Goal: Task Accomplishment & Management: Complete application form

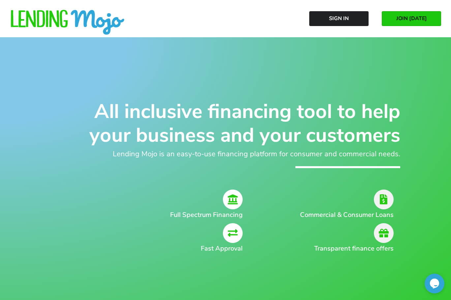
click at [226, 14] on div at bounding box center [133, 23] width 246 height 26
click at [354, 19] on link "Sign In" at bounding box center [338, 18] width 59 height 15
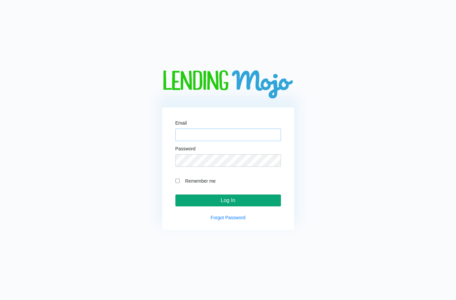
type input "[EMAIL_ADDRESS][DOMAIN_NAME]"
click at [227, 202] on input "Log In" at bounding box center [227, 200] width 105 height 12
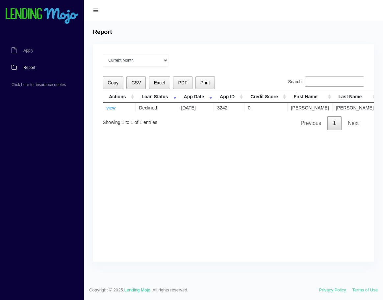
click at [138, 186] on div "Current Month [DATE] [DATE] [DATE] [DATE] [DATE] All time Loading Copy CSV Exce…" at bounding box center [233, 152] width 281 height 217
click at [27, 45] on link "Apply" at bounding box center [38, 50] width 77 height 17
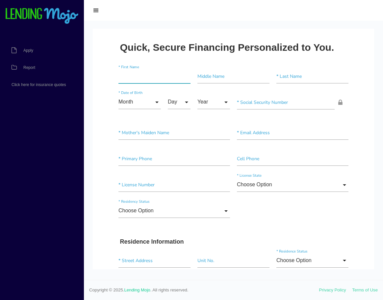
click at [140, 80] on input"] "text" at bounding box center [155, 76] width 72 height 14
type input"] "miguel"
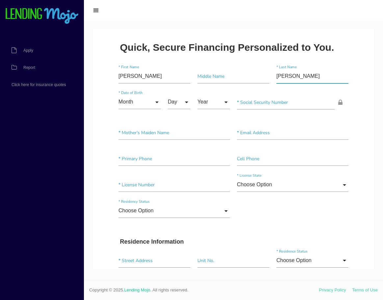
type input"] "campos"
click at [125, 101] on input "Month" at bounding box center [140, 102] width 42 height 14
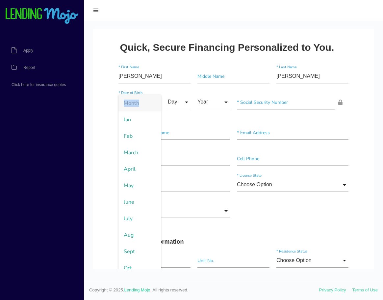
click at [125, 101] on span "Month" at bounding box center [140, 103] width 42 height 16
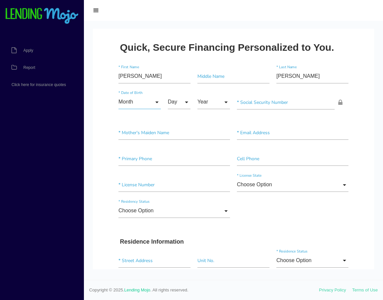
click at [128, 102] on input "Month" at bounding box center [140, 102] width 42 height 14
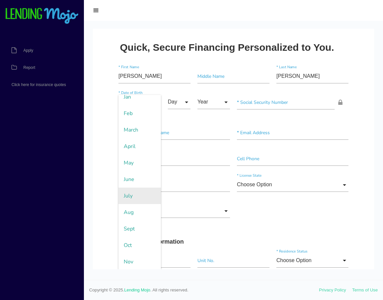
scroll to position [33, 0]
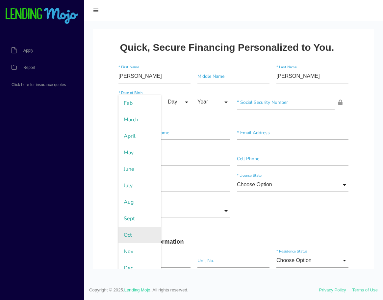
click at [136, 231] on span "Oct" at bounding box center [140, 235] width 42 height 16
type input "Oct"
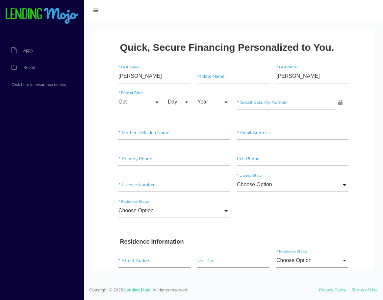
click at [181, 105] on input "Day" at bounding box center [179, 102] width 23 height 14
drag, startPoint x: 176, startPoint y: 248, endPoint x: 178, endPoint y: 221, distance: 26.4
click at [176, 248] on span "13" at bounding box center [184, 251] width 33 height 16
type input "13"
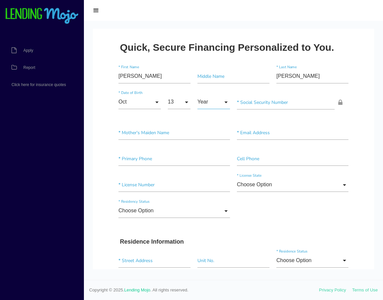
click at [198, 101] on input "Year" at bounding box center [214, 102] width 33 height 14
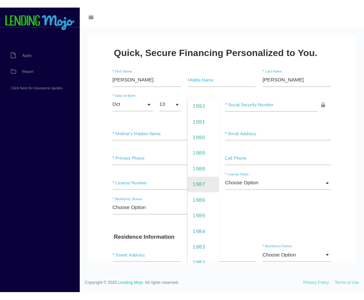
scroll to position [264, 0]
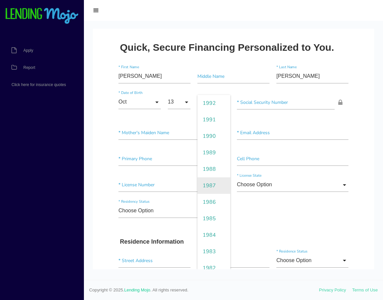
click at [213, 185] on span "1987" at bounding box center [214, 185] width 33 height 16
type input "1987"
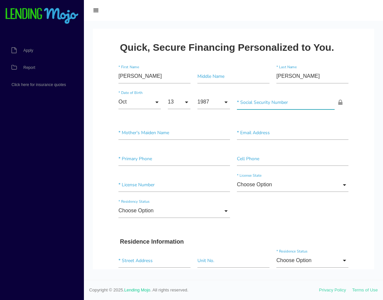
click at [270, 103] on input"] "text" at bounding box center [286, 102] width 98 height 14
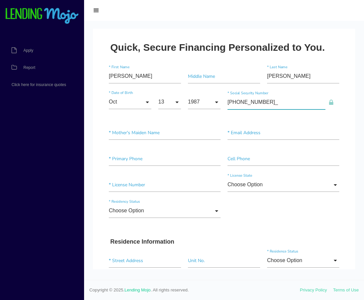
type input"] "607-42-0633"
click at [154, 136] on input"] "text" at bounding box center [165, 132] width 112 height 14
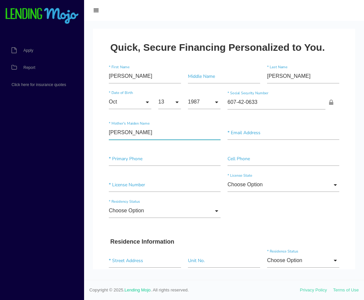
type input"] "campos"
click at [246, 135] on input"] "text" at bounding box center [283, 132] width 112 height 14
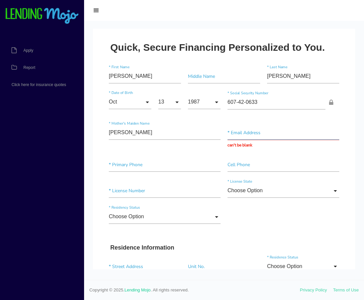
click at [235, 132] on input "text" at bounding box center [283, 132] width 112 height 14
click at [243, 137] on input "text" at bounding box center [283, 132] width 112 height 14
type input "miguel.campos@gmail.com"
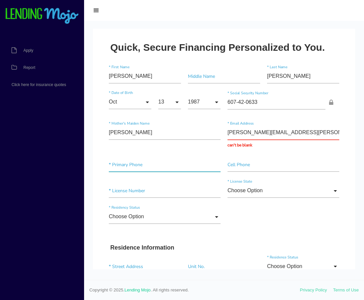
click at [184, 156] on div "* Primary Phone Cell Phone" at bounding box center [223, 166] width 237 height 26
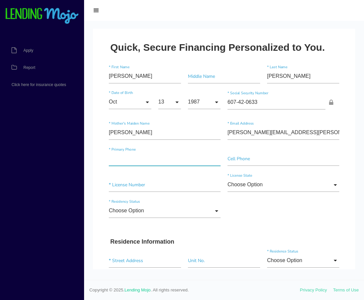
click at [109, 159] on input"] "text" at bounding box center [165, 159] width 112 height 14
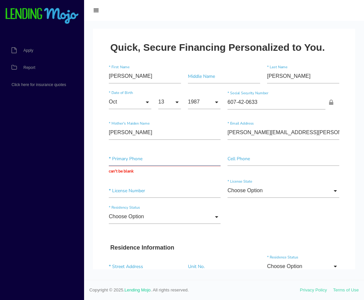
click at [116, 161] on input "text" at bounding box center [165, 159] width 112 height 14
type input "(832) 848-2224"
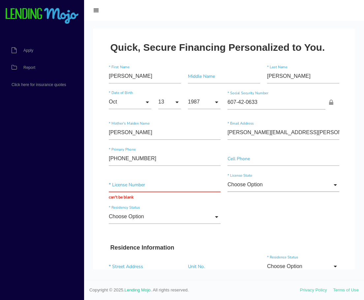
click at [327, 189] on input "Choose Option" at bounding box center [283, 185] width 112 height 14
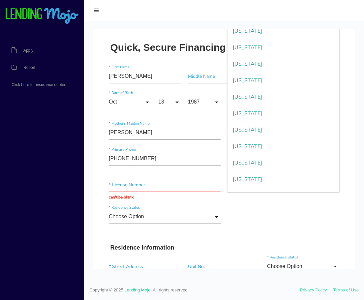
scroll to position [626, 0]
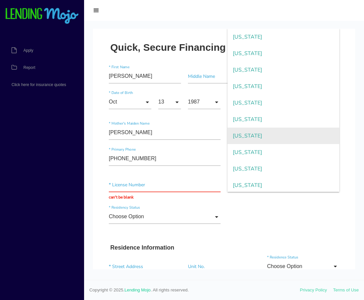
click at [254, 134] on span "Texas" at bounding box center [283, 135] width 112 height 16
type input "Texas"
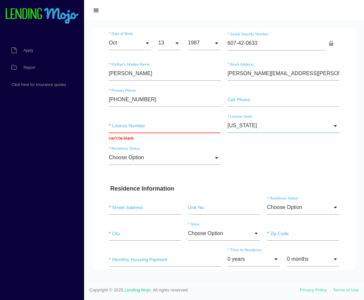
scroll to position [66, 0]
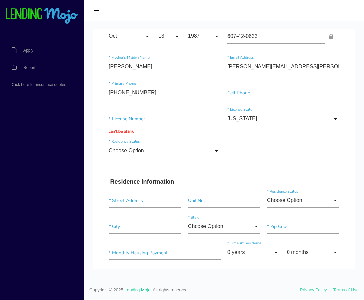
click at [195, 152] on input "Choose Option" at bounding box center [165, 151] width 112 height 14
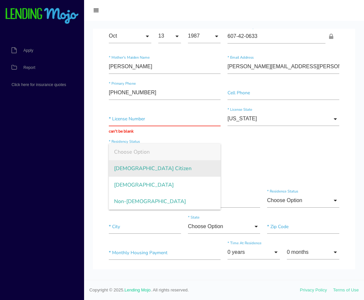
click at [170, 172] on span "US Citizen" at bounding box center [165, 168] width 112 height 16
type input "US Citizen"
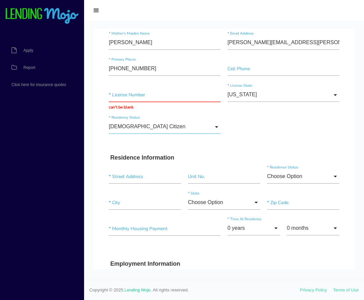
scroll to position [132, 0]
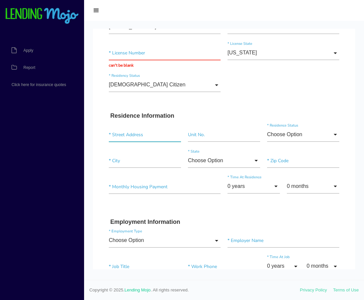
click at [145, 135] on input "text" at bounding box center [145, 134] width 72 height 14
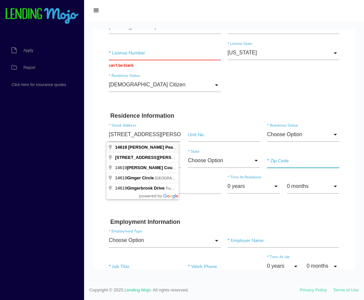
type input "14619 W Ginger Pear Ct"
type input"] "77433"
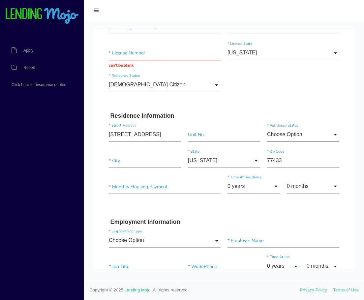
click at [308, 131] on input "Choose Option" at bounding box center [303, 134] width 72 height 14
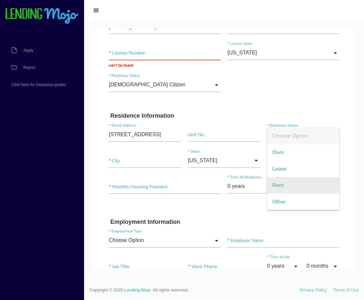
click at [283, 183] on span "Rent" at bounding box center [303, 185] width 72 height 16
type input "Rent"
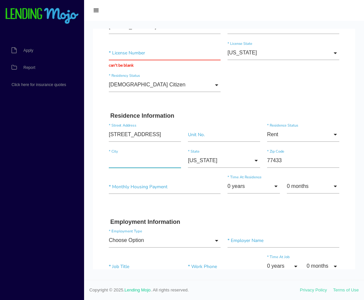
click at [145, 162] on input"] "text" at bounding box center [145, 160] width 72 height 14
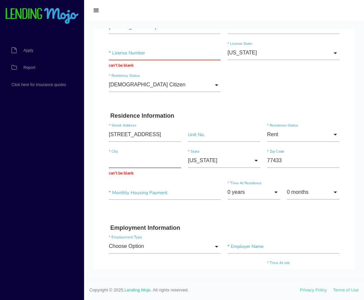
click at [118, 161] on input "text" at bounding box center [145, 160] width 72 height 14
type input "cypress"
click at [165, 195] on div "* Monthly Housing Payment" at bounding box center [164, 193] width 119 height 17
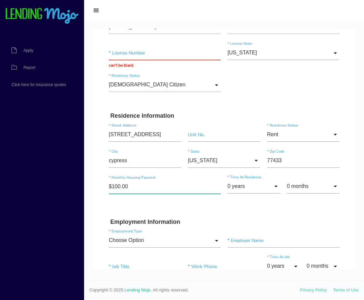
type input"] "$1,000.00"
click at [242, 188] on input "0 years" at bounding box center [253, 186] width 52 height 14
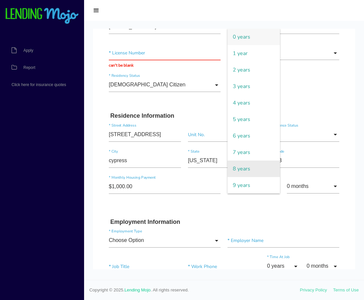
scroll to position [99, 0]
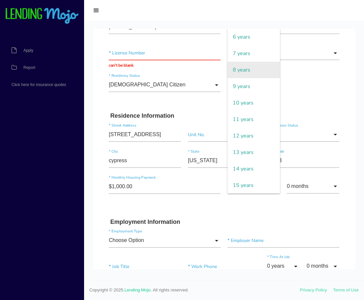
click at [242, 74] on span "8 years" at bounding box center [253, 70] width 52 height 16
type input "8 years"
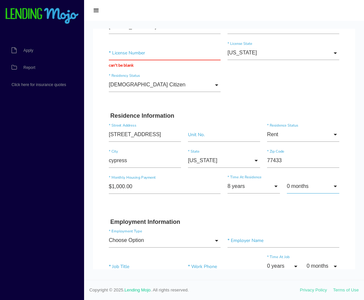
drag, startPoint x: 301, startPoint y: 190, endPoint x: 299, endPoint y: 181, distance: 9.8
click at [301, 190] on input "0 months" at bounding box center [313, 186] width 52 height 14
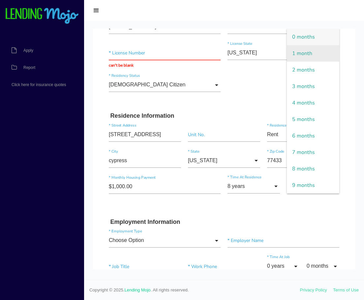
click at [300, 55] on span "1 month" at bounding box center [313, 53] width 52 height 16
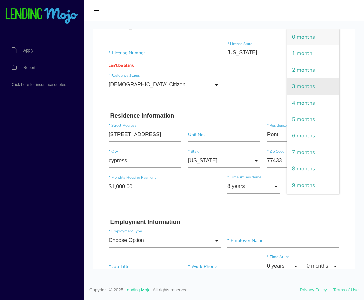
type input "1 month"
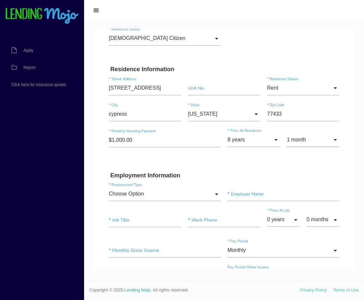
scroll to position [231, 0]
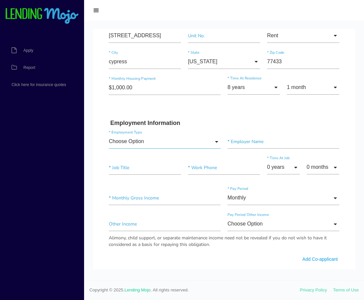
click at [166, 142] on input "Choose Option" at bounding box center [165, 141] width 112 height 14
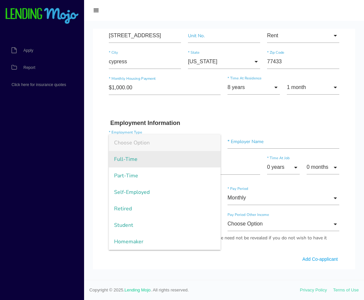
click at [165, 159] on span "Full-Time" at bounding box center [165, 159] width 112 height 16
type input "Full-Time"
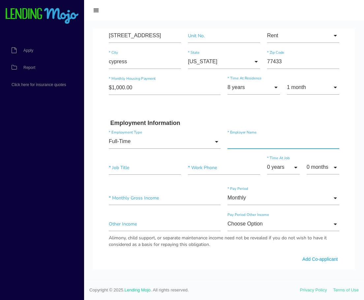
click at [239, 139] on input"] "text" at bounding box center [283, 141] width 112 height 14
type input"] "ADM EXOTIC"
click at [144, 171] on input"] "text" at bounding box center [145, 167] width 72 height 14
type input"] "managing partner"
click at [199, 167] on input"] "text" at bounding box center [224, 167] width 72 height 14
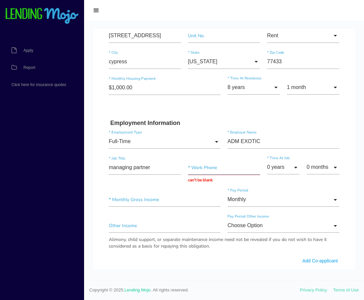
click at [198, 171] on input "text" at bounding box center [224, 167] width 72 height 14
type input "(832) 848-2224"
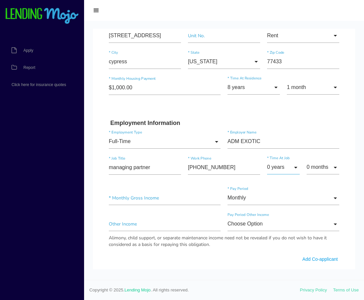
click at [279, 169] on input "0 years" at bounding box center [283, 167] width 33 height 14
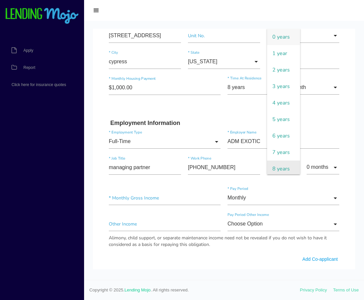
click at [277, 162] on span "8 years" at bounding box center [283, 168] width 33 height 16
type input "8 years"
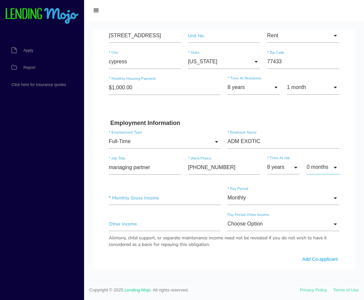
click at [310, 164] on input "0 months" at bounding box center [322, 167] width 33 height 14
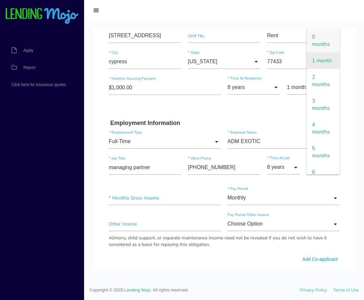
click at [313, 56] on span "1 month" at bounding box center [322, 60] width 33 height 16
type input "1 month"
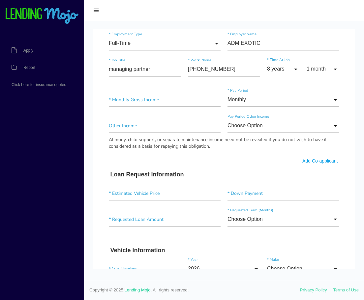
scroll to position [329, 0]
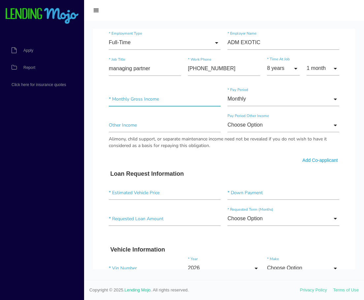
click at [150, 104] on input"] "text" at bounding box center [165, 99] width 112 height 14
click at [247, 98] on input "Monthly" at bounding box center [283, 99] width 112 height 14
click at [205, 98] on input"] "$780,000.00" at bounding box center [165, 99] width 112 height 14
click at [252, 102] on input "Monthly" at bounding box center [283, 99] width 112 height 14
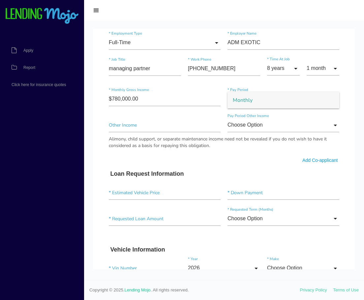
click at [329, 102] on span "Monthly" at bounding box center [283, 100] width 112 height 16
click at [182, 100] on input"] "$780,000.00" at bounding box center [165, 99] width 112 height 14
click at [184, 101] on input"] "$780,000.00" at bounding box center [165, 99] width 112 height 14
type input"] "$50,000.00"
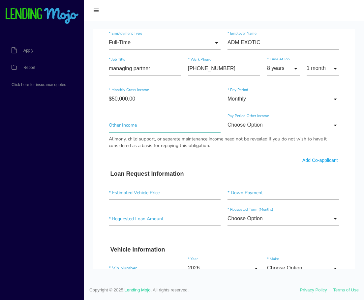
click at [192, 129] on input"] "text" at bounding box center [165, 125] width 112 height 14
click at [246, 128] on input "Choose Option" at bounding box center [283, 125] width 112 height 14
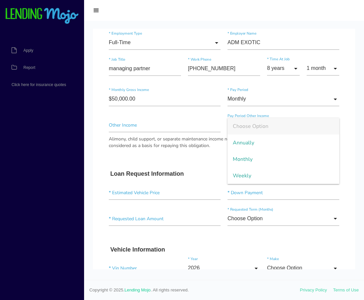
click at [205, 157] on div "Add Co-applicant" at bounding box center [223, 157] width 237 height 0
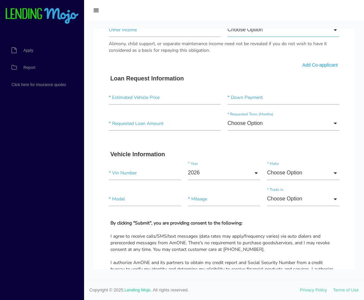
scroll to position [428, 0]
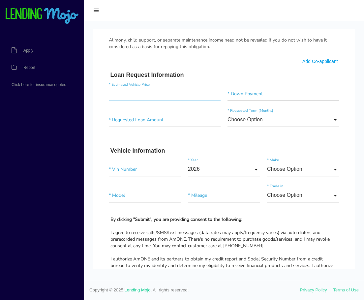
click at [124, 95] on input"] "text" at bounding box center [165, 94] width 112 height 14
click at [251, 99] on input"] "text" at bounding box center [283, 94] width 112 height 14
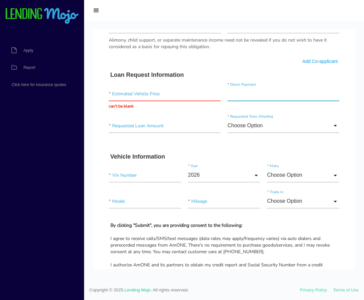
click at [251, 98] on input"] "text" at bounding box center [283, 94] width 112 height 14
type input"] "$10,000.00"
click at [272, 103] on div "* Estimated Vehicle Price can't be blank $10,000.00 * Down Payment" at bounding box center [223, 98] width 237 height 32
click at [148, 131] on input"] "text" at bounding box center [165, 126] width 112 height 14
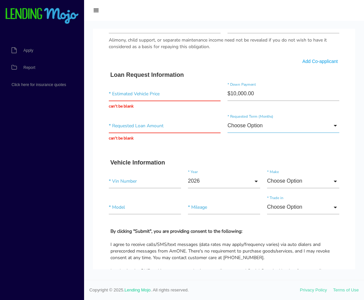
click at [248, 125] on input "Choose Option" at bounding box center [283, 126] width 112 height 14
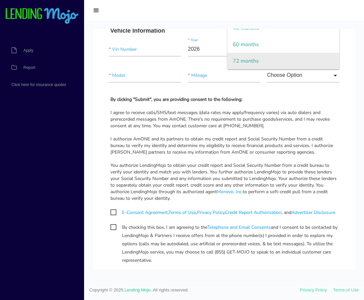
click at [240, 65] on span "72 months" at bounding box center [283, 61] width 112 height 16
type input "72 months"
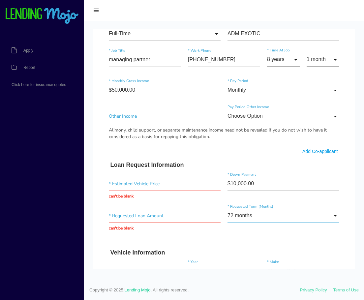
scroll to position [339, 0]
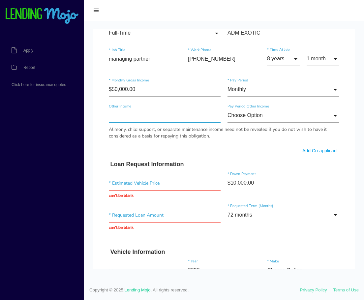
click at [121, 118] on input"] "text" at bounding box center [165, 115] width 112 height 14
type input"] "$1.00"
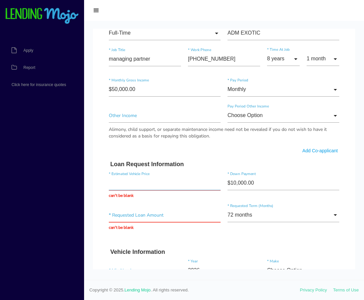
click at [138, 183] on input "text" at bounding box center [165, 183] width 112 height 14
type input "$132,250.00"
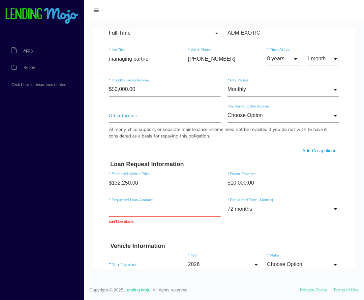
click at [124, 214] on input "text" at bounding box center [165, 209] width 112 height 14
click at [252, 225] on div "$133,649.00 * Requested Loan Amount must be less than $100,000 72 months Choose…" at bounding box center [223, 213] width 237 height 32
click at [182, 210] on input "$133,649.00" at bounding box center [165, 209] width 112 height 14
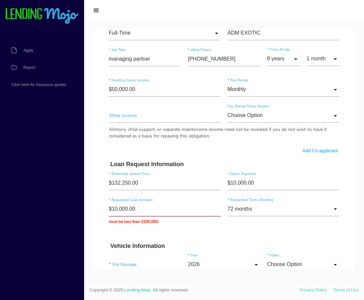
type input "$100,000.00"
click at [207, 228] on form "miguel * First Name Middle Name campos * Last Name Oct Month Jan Feb March Apri…" at bounding box center [223, 119] width 237 height 794
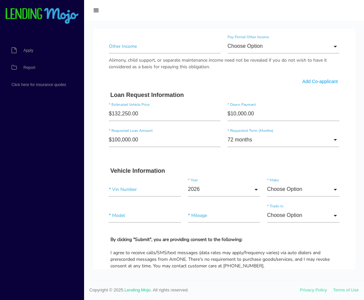
scroll to position [471, 0]
